Goal: Download file/media

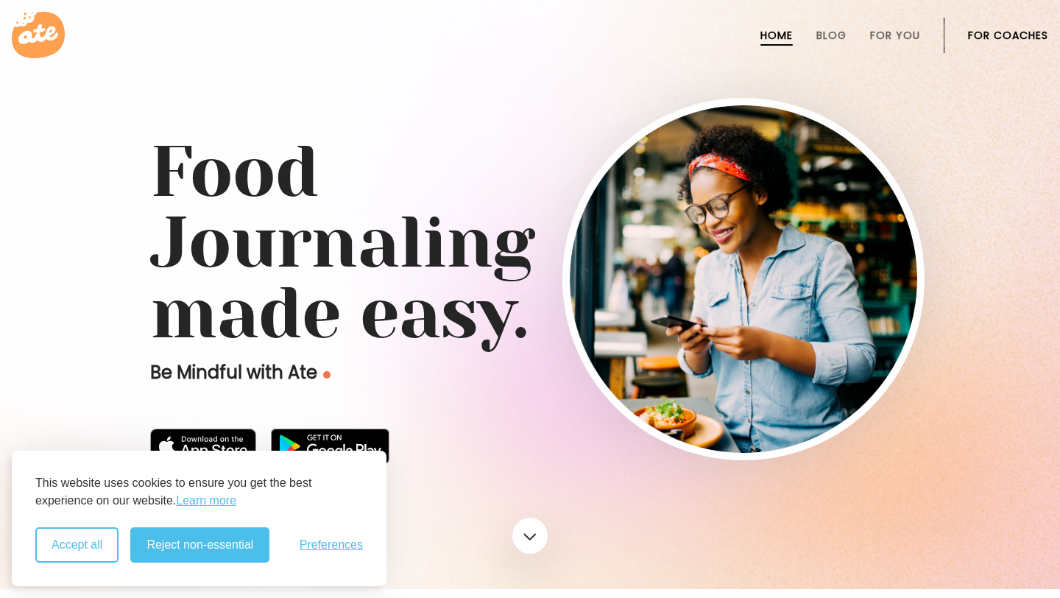
click at [62, 540] on button "Accept all" at bounding box center [76, 544] width 83 height 35
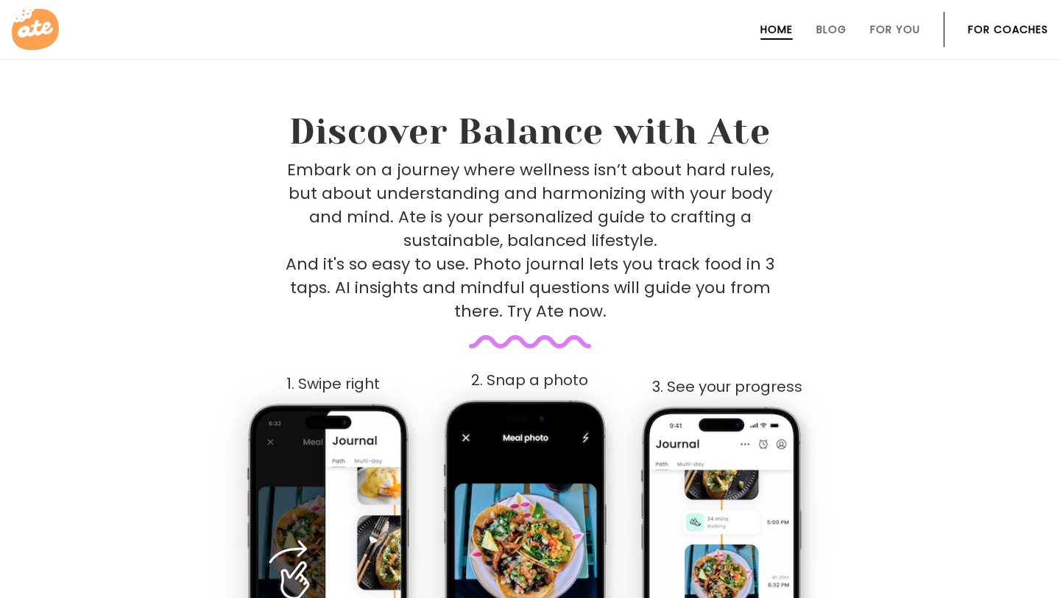
scroll to position [593, 0]
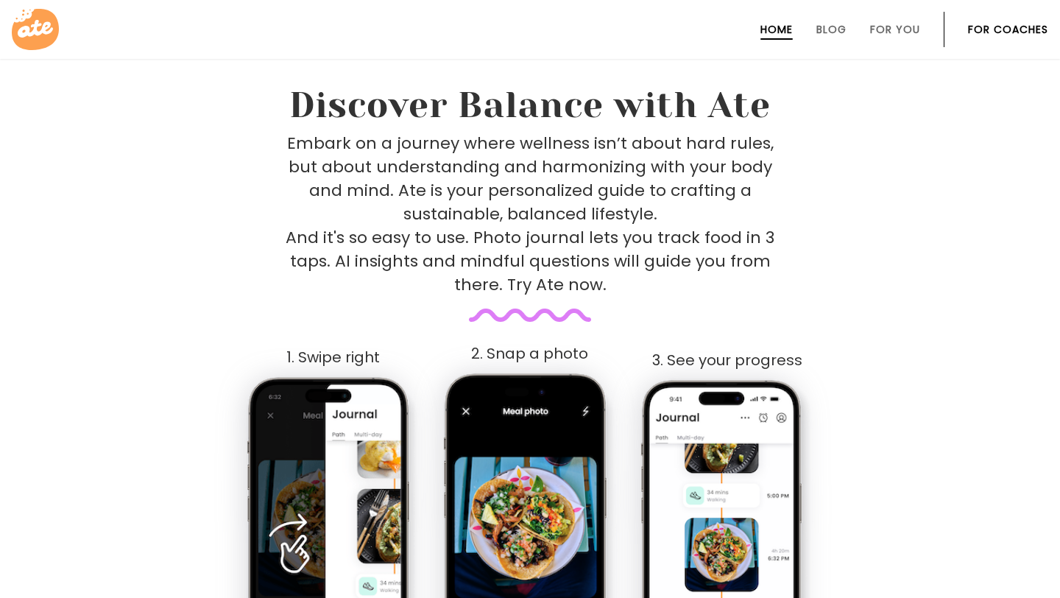
click at [36, 37] on icon at bounding box center [35, 29] width 47 height 41
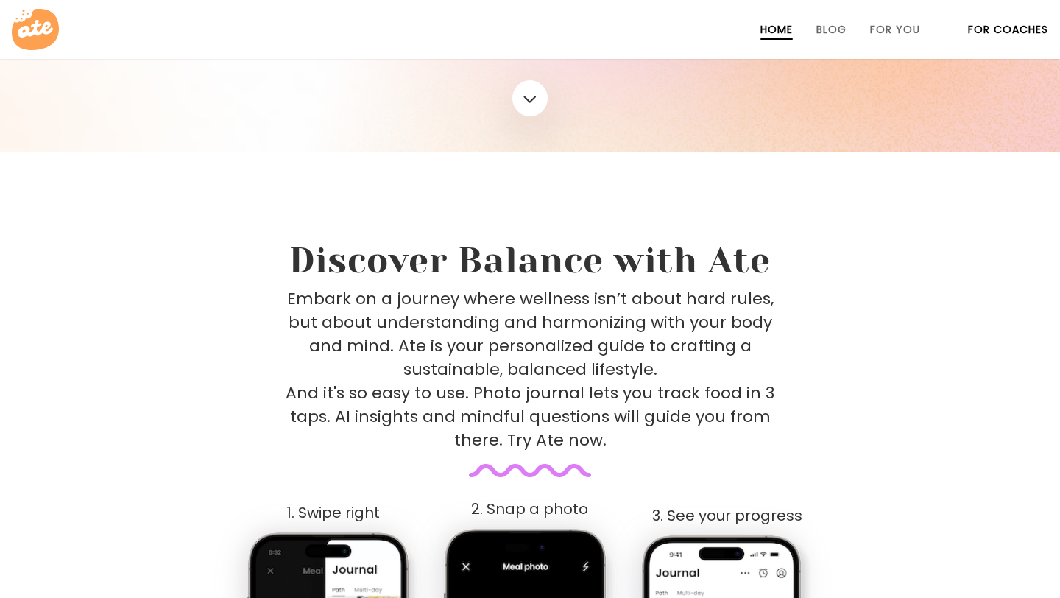
click at [419, 370] on p "Embark on a journey where wellness isn’t about hard rules, but about understand…" at bounding box center [530, 369] width 489 height 165
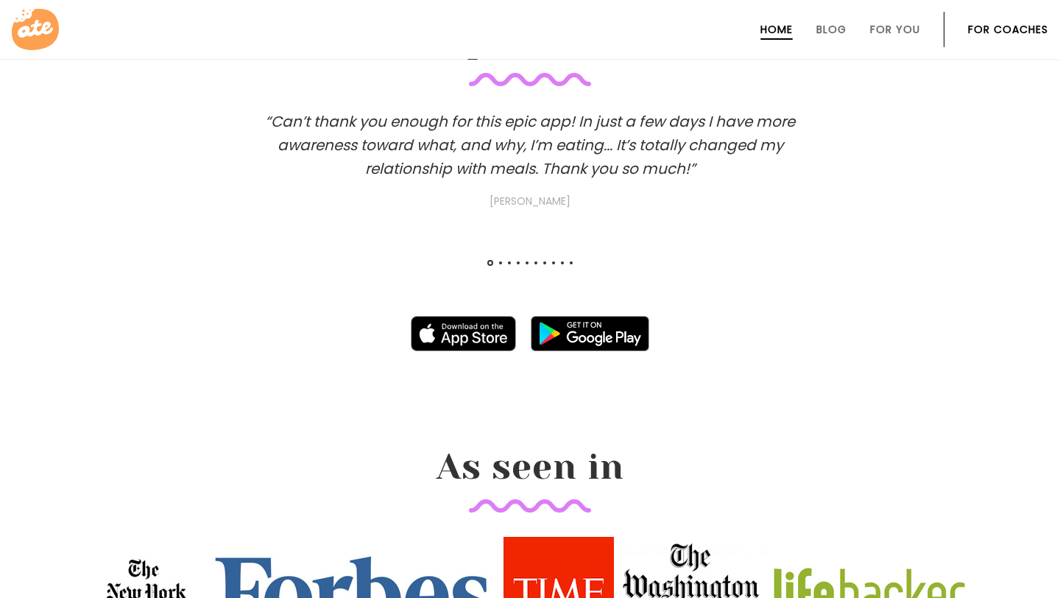
scroll to position [1410, 0]
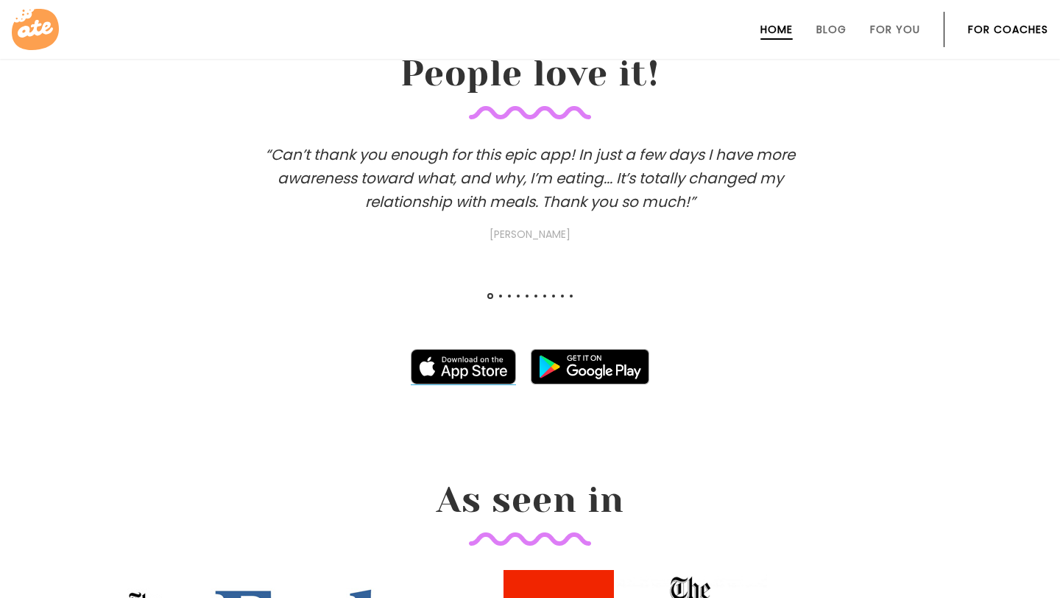
click at [476, 356] on img at bounding box center [464, 366] width 106 height 35
